Goal: Download file/media

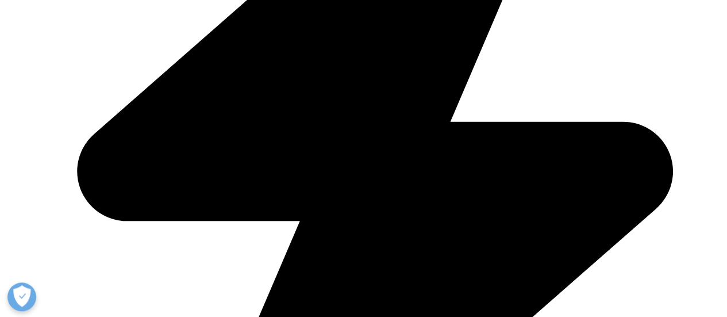
scroll to position [284, 678]
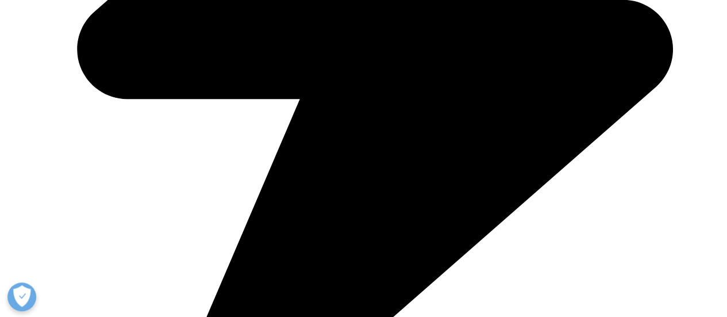
scroll to position [632, 0]
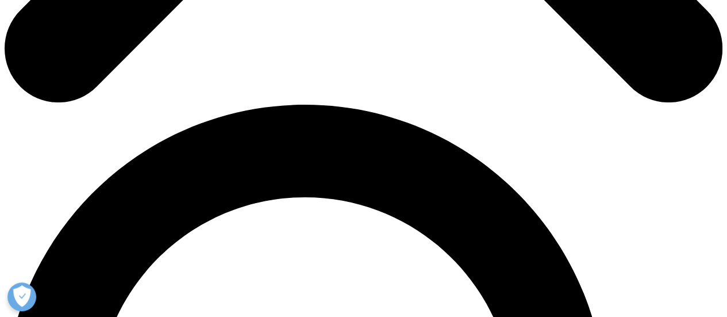
type input "E"
paste input "[PERSON_NAME][EMAIL_ADDRESS][PERSON_NAME][DOMAIN_NAME]"
type input "[PERSON_NAME]"
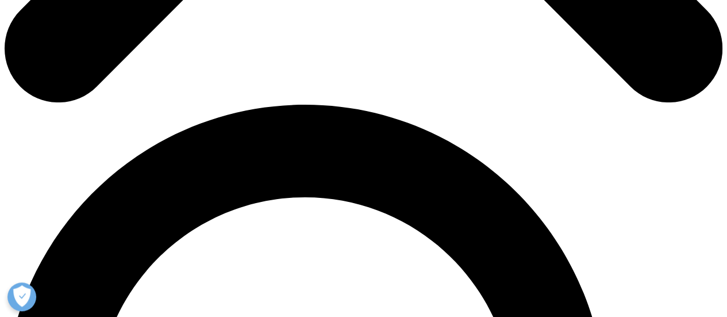
paste input "[PERSON_NAME][EMAIL_ADDRESS][PERSON_NAME][DOMAIN_NAME]"
type input "[PERSON_NAME]"
paste input "[PERSON_NAME][EMAIL_ADDRESS][PERSON_NAME][DOMAIN_NAME]"
type input "[PERSON_NAME][EMAIL_ADDRESS][PERSON_NAME][DOMAIN_NAME]"
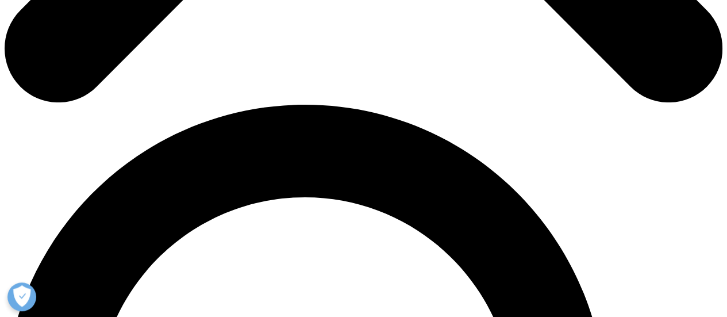
scroll to position [0, 0]
type input "Analyst"
paste input "[PERSON_NAME][EMAIL_ADDRESS][PERSON_NAME][DOMAIN_NAME]"
type input "mall drops"
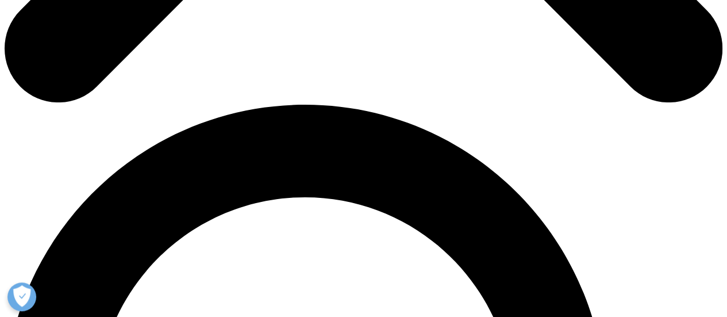
select select "India"
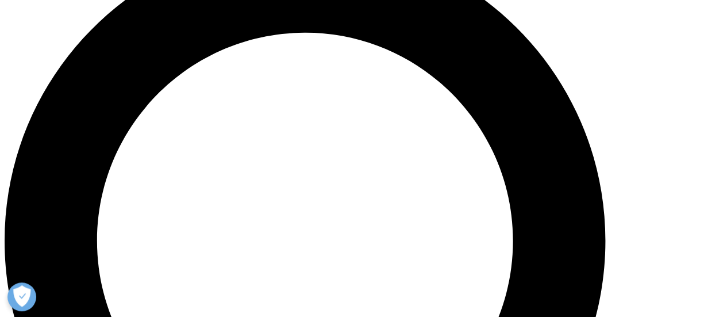
scroll to position [805, 0]
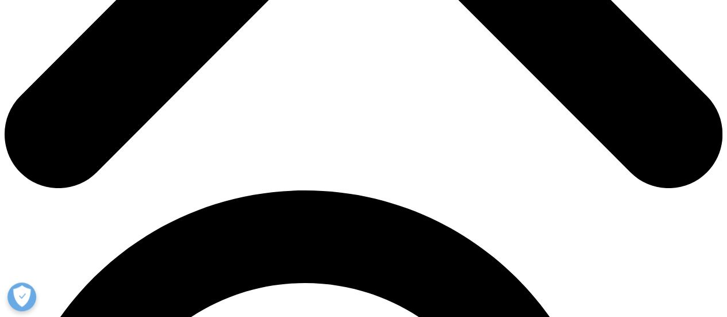
scroll to position [491, 0]
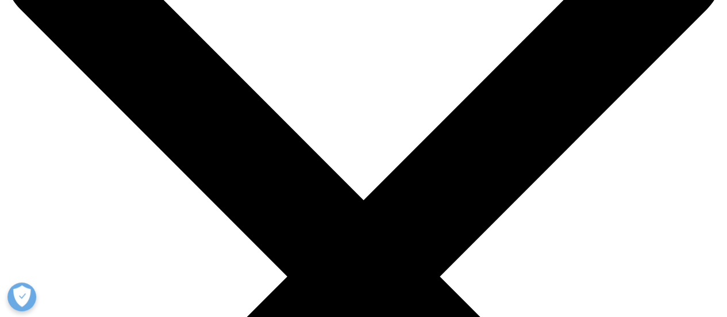
scroll to position [89, 0]
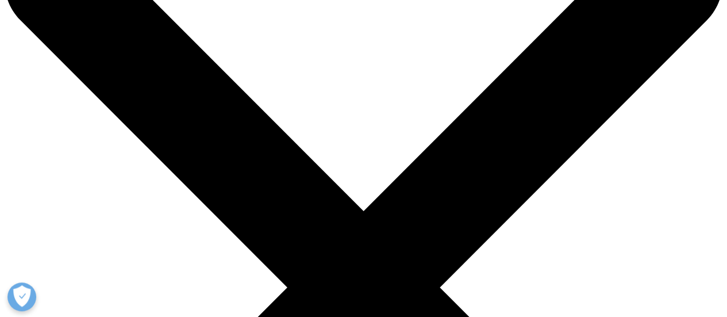
copy div "2024"
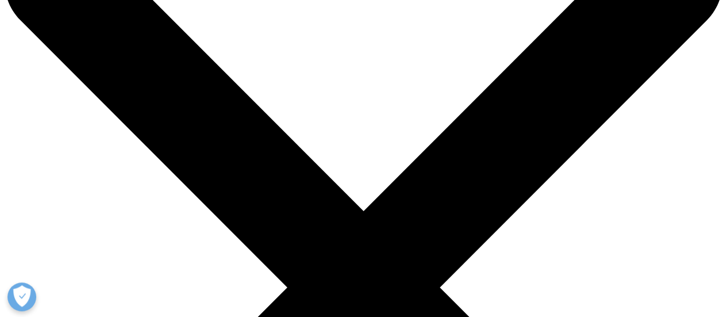
copy div "The Use of Medicines in the U.S. 2024: Usage and Spending Trends and Outlook to…"
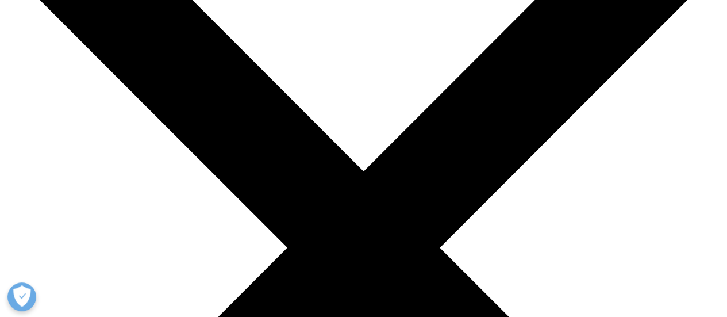
scroll to position [146, 0]
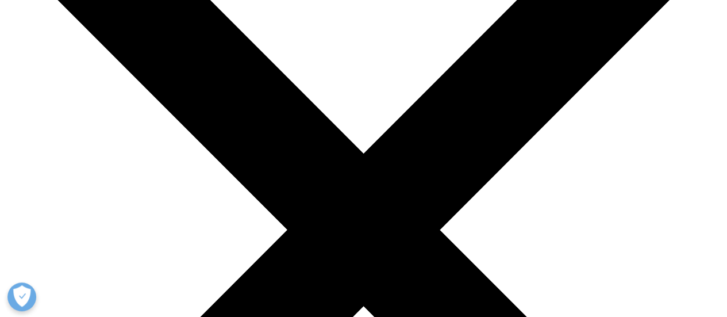
copy div "[DATE]"
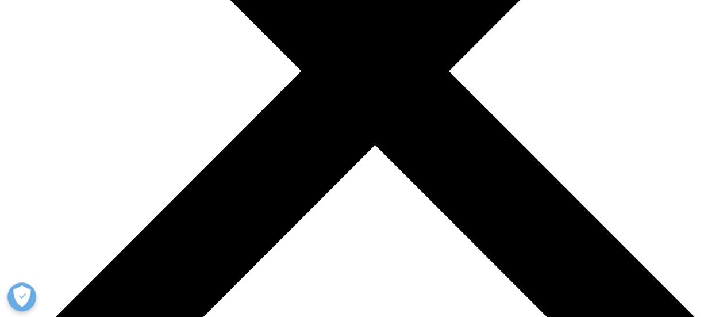
scroll to position [3388, 0]
